Goal: Task Accomplishment & Management: Use online tool/utility

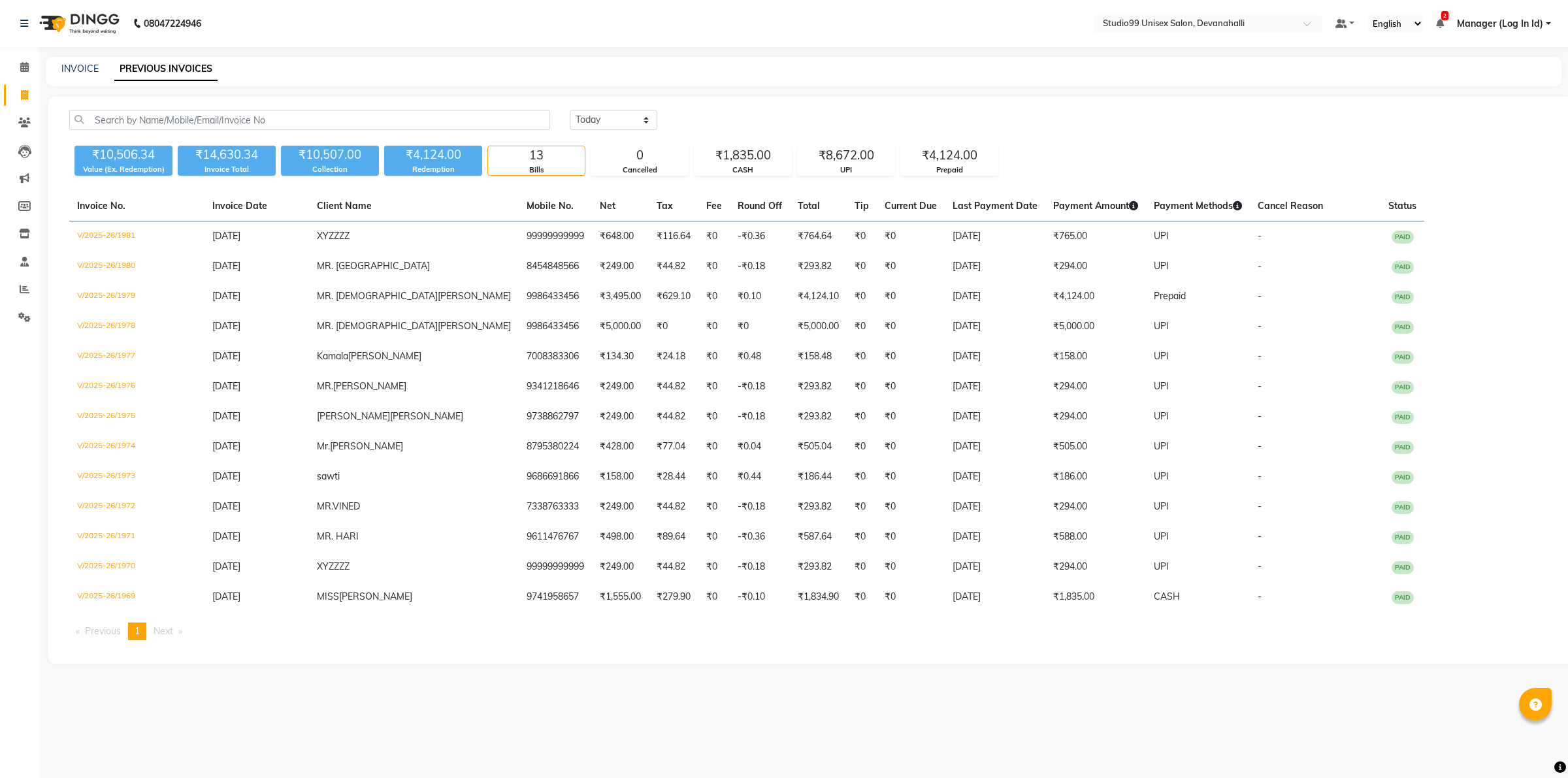
select select "[DATE]"
click at [71, 66] on link "INVOICE" at bounding box center [79, 68] width 37 height 12
select select "service"
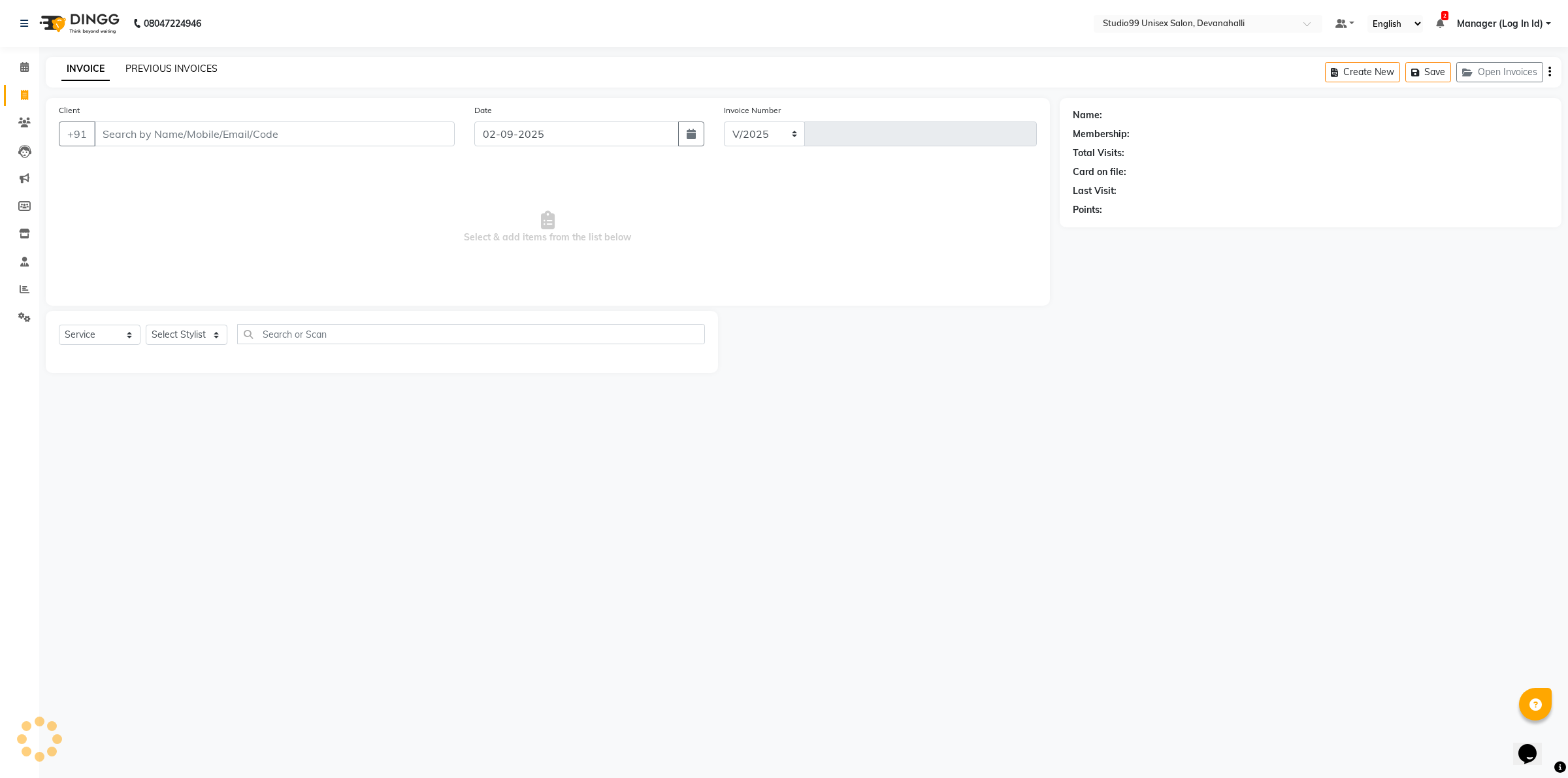
select select "6467"
type input "1988"
click at [170, 69] on link "PREVIOUS INVOICES" at bounding box center [171, 68] width 92 height 12
